Goal: Transaction & Acquisition: Purchase product/service

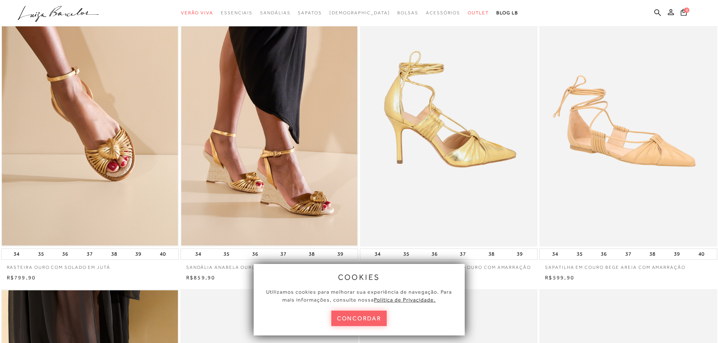
scroll to position [188, 0]
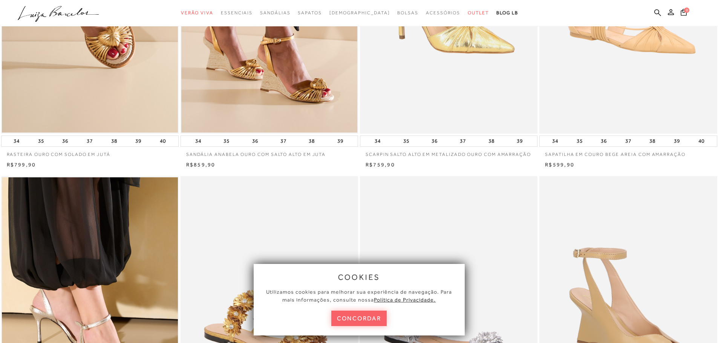
click at [385, 154] on p "SCARPIN SALTO ALTO EM METALIZADO OURO COM AMARRAÇÃO" at bounding box center [449, 152] width 178 height 11
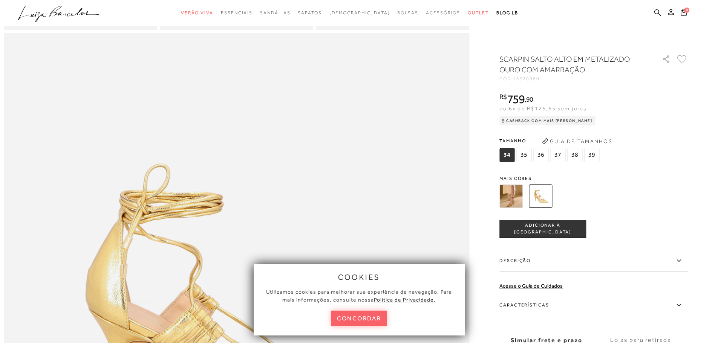
scroll to position [716, 0]
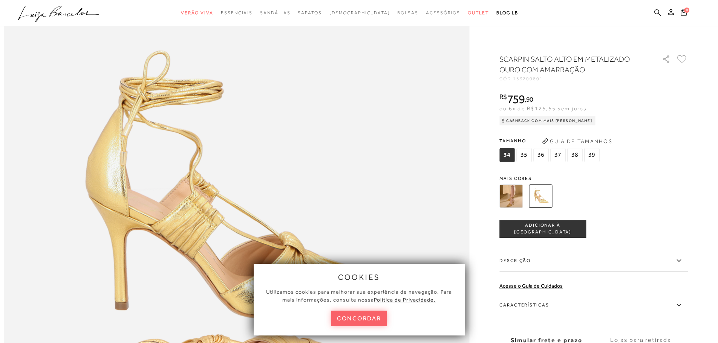
click at [657, 15] on icon at bounding box center [657, 12] width 7 height 7
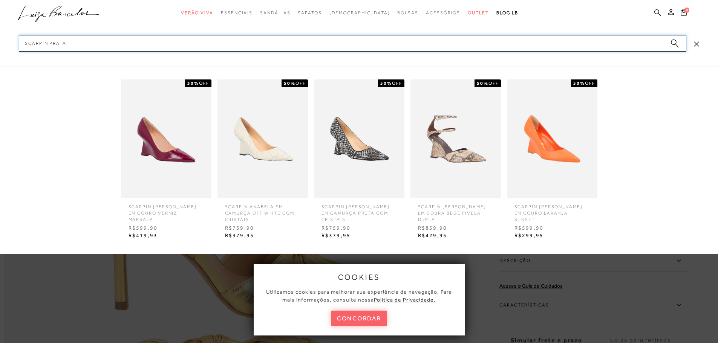
type input "SCARPIN PRATA"
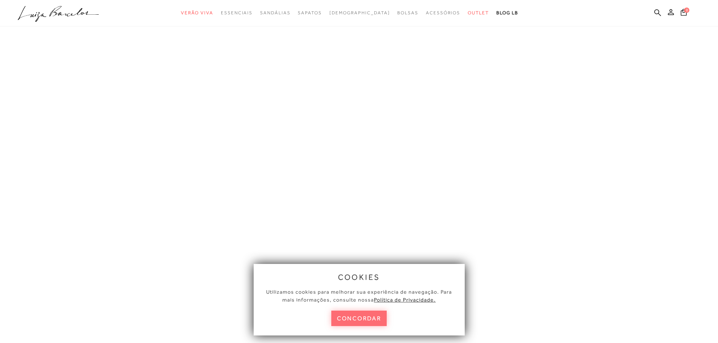
click at [352, 323] on button "concordar" at bounding box center [359, 318] width 56 height 15
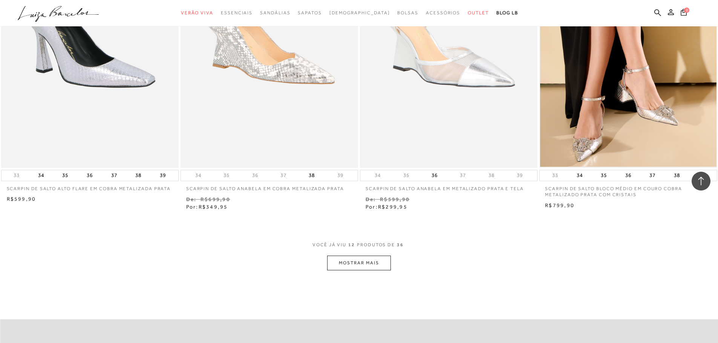
scroll to position [905, 0]
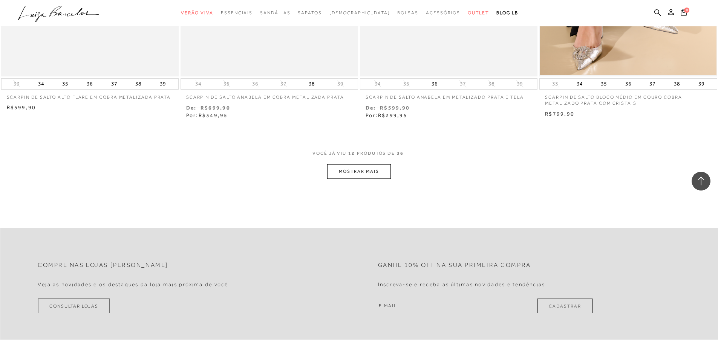
click at [358, 173] on button "MOSTRAR MAIS" at bounding box center [358, 171] width 63 height 15
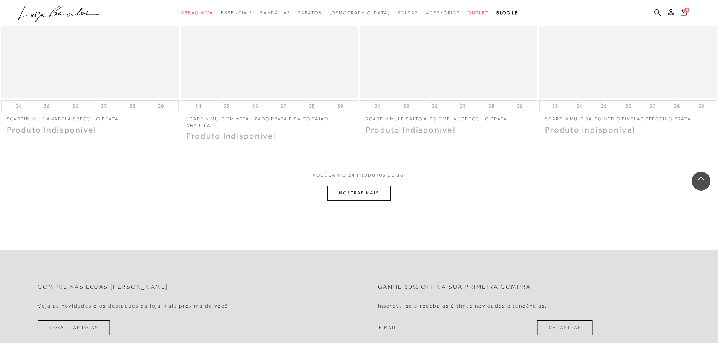
scroll to position [1847, 0]
click at [367, 193] on button "MOSTRAR MAIS" at bounding box center [358, 192] width 63 height 15
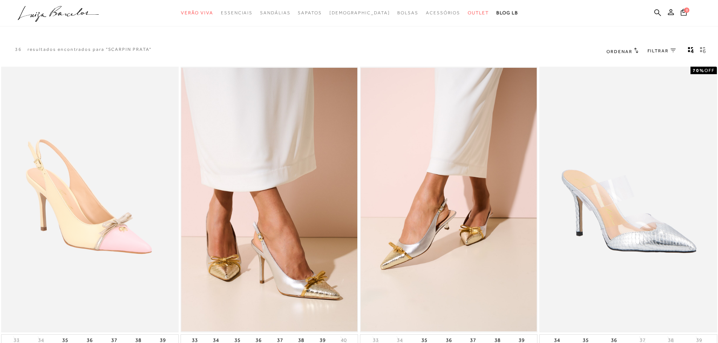
scroll to position [0, 0]
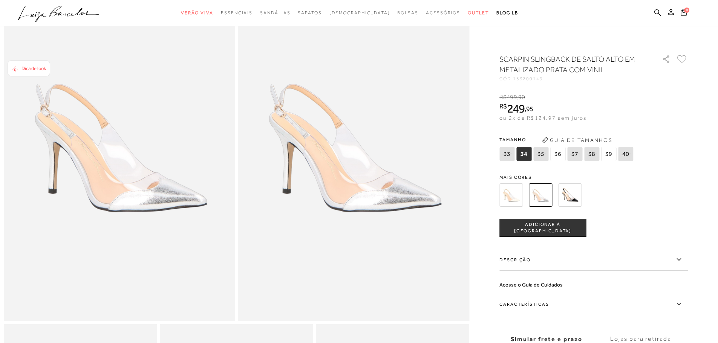
scroll to position [113, 0]
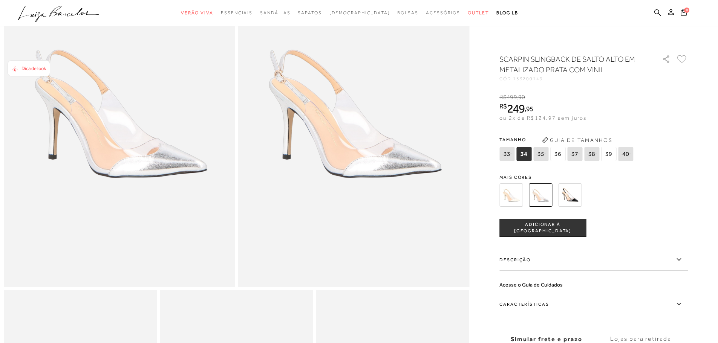
click at [520, 195] on img at bounding box center [510, 195] width 23 height 23
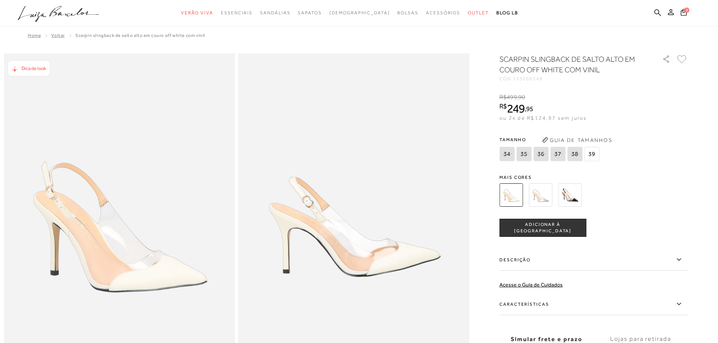
click at [549, 201] on img at bounding box center [540, 195] width 23 height 23
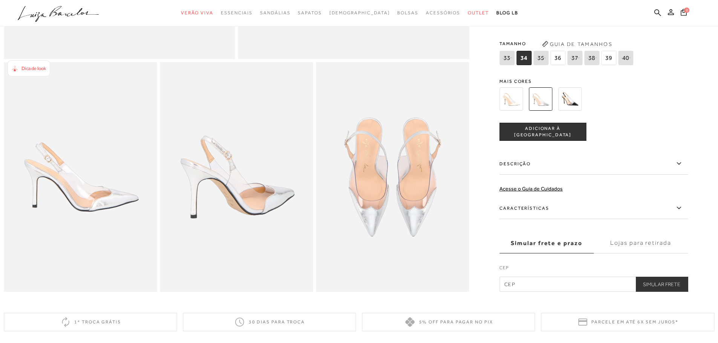
scroll to position [415, 0]
